Goal: Task Accomplishment & Management: Manage account settings

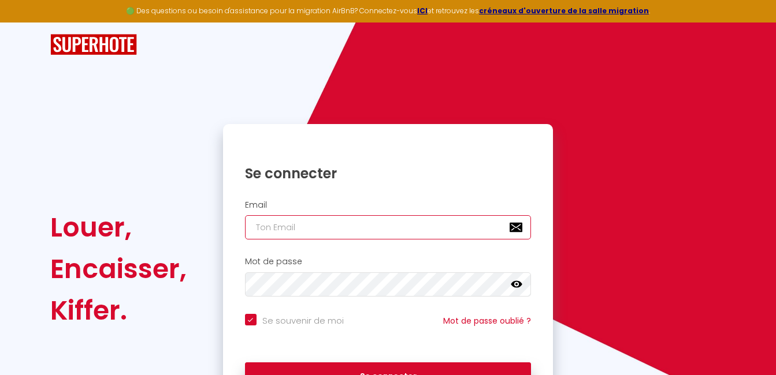
click at [307, 223] on input "email" at bounding box center [388, 227] width 287 height 24
type input "[PERSON_NAME][EMAIL_ADDRESS][DOMAIN_NAME]"
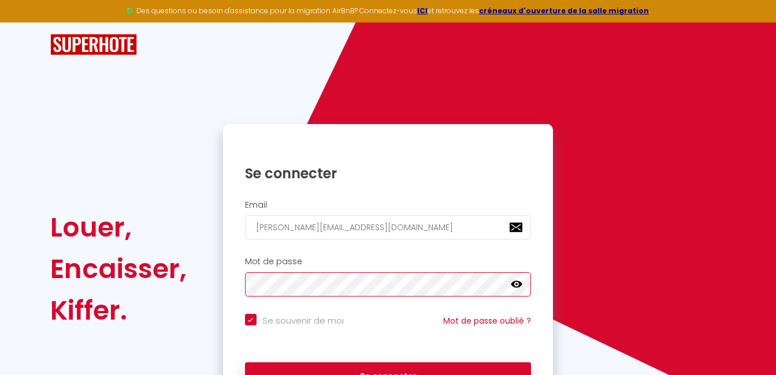
click at [245, 363] on button "Se connecter" at bounding box center [388, 377] width 287 height 29
checkbox input "true"
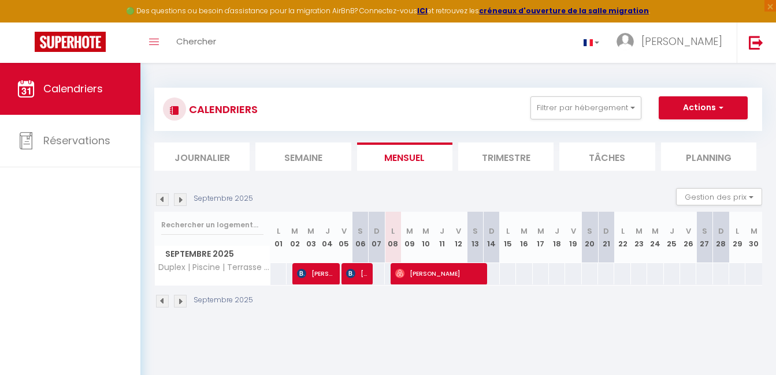
click at [183, 199] on img at bounding box center [180, 200] width 13 height 13
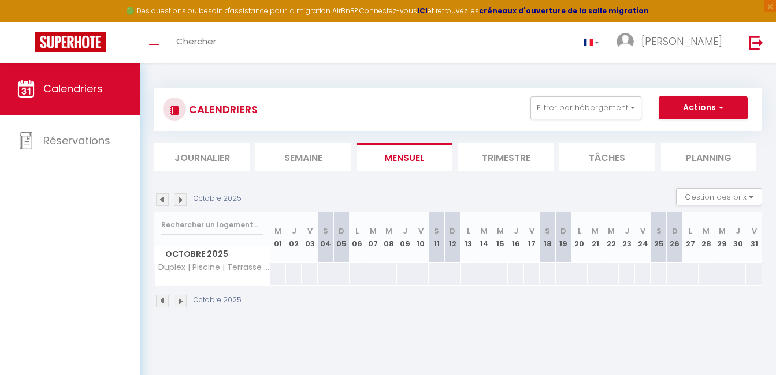
click at [183, 199] on img at bounding box center [180, 200] width 13 height 13
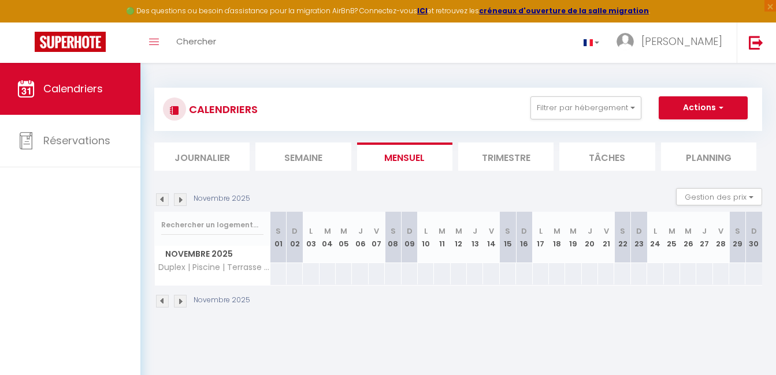
click at [183, 199] on img at bounding box center [180, 200] width 13 height 13
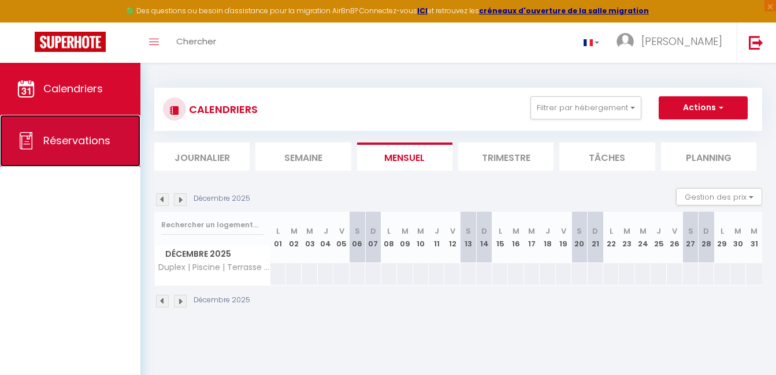
click at [63, 139] on span "Réservations" at bounding box center [76, 140] width 67 height 14
select select "not_cancelled"
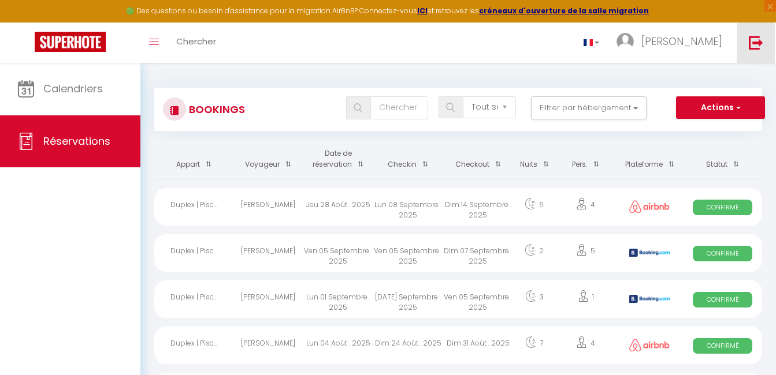
click at [752, 45] on img at bounding box center [756, 42] width 14 height 14
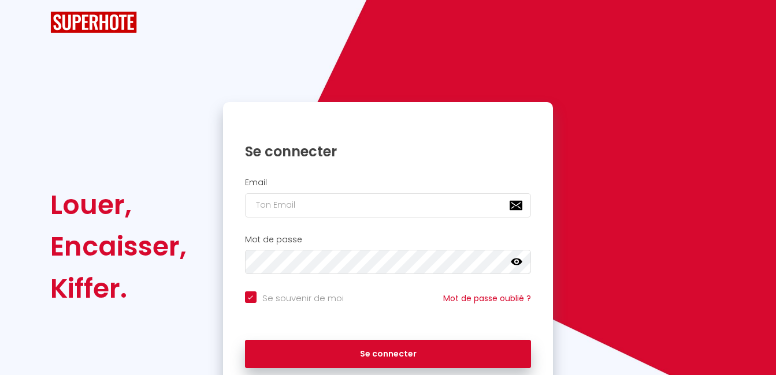
checkbox input "true"
